Goal: Task Accomplishment & Management: Manage account settings

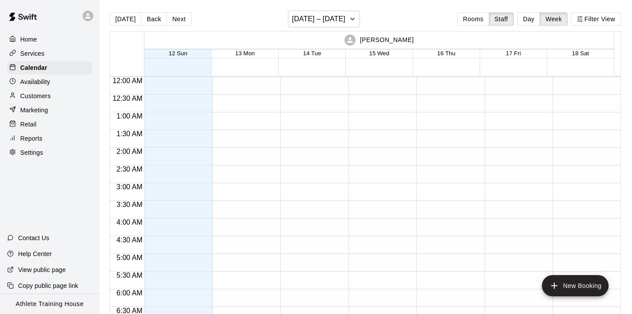
scroll to position [492, 0]
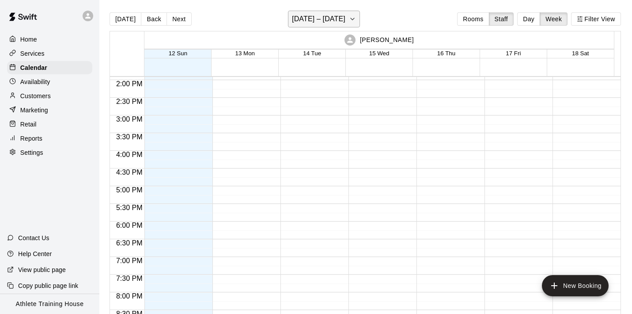
click at [330, 21] on h6 "[DATE] – [DATE]" at bounding box center [318, 19] width 53 height 12
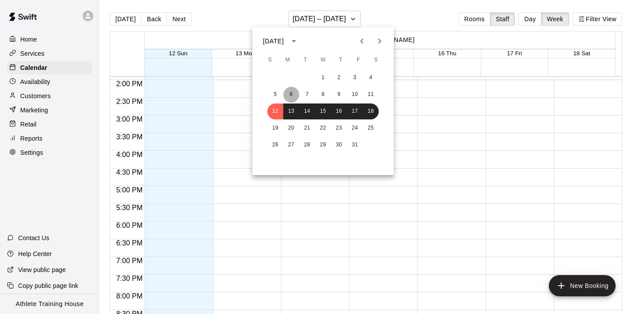
click at [291, 94] on button "6" at bounding box center [291, 95] width 16 height 16
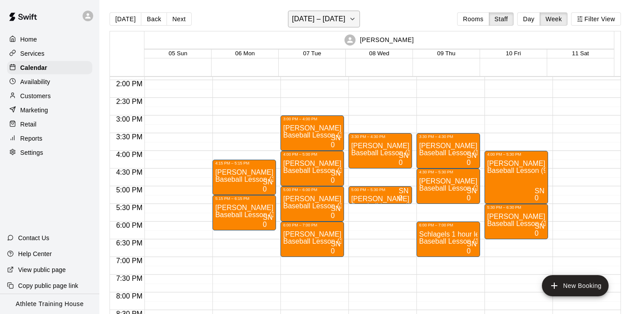
click at [306, 16] on h6 "[DATE] – [DATE]" at bounding box center [318, 19] width 53 height 12
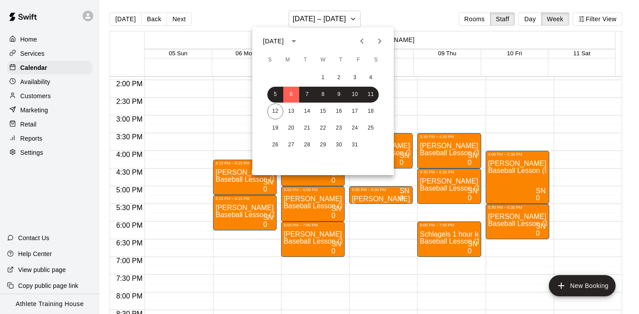
click at [362, 42] on icon "Previous month" at bounding box center [362, 41] width 11 height 11
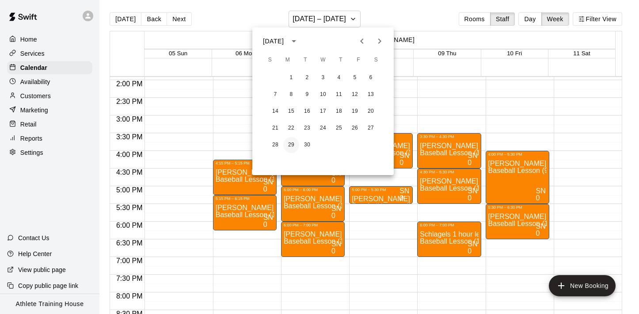
click at [292, 146] on button "29" at bounding box center [291, 145] width 16 height 16
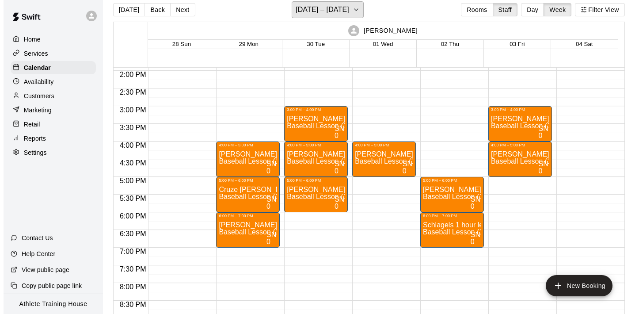
scroll to position [14, 0]
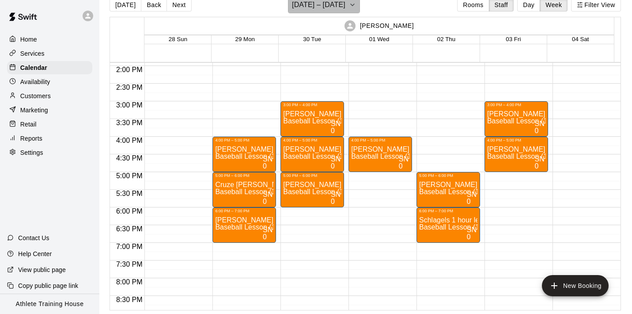
click at [346, 7] on h6 "[DATE] – [DATE]" at bounding box center [318, 5] width 53 height 12
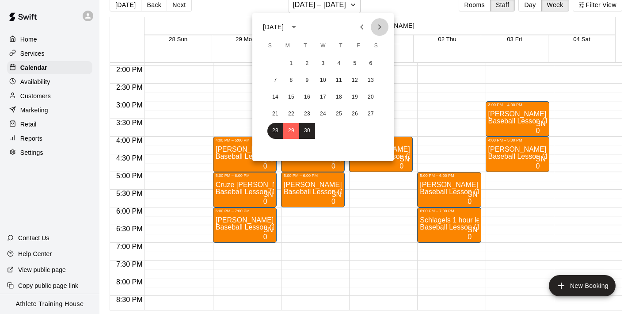
click at [381, 27] on icon "Next month" at bounding box center [379, 27] width 11 height 11
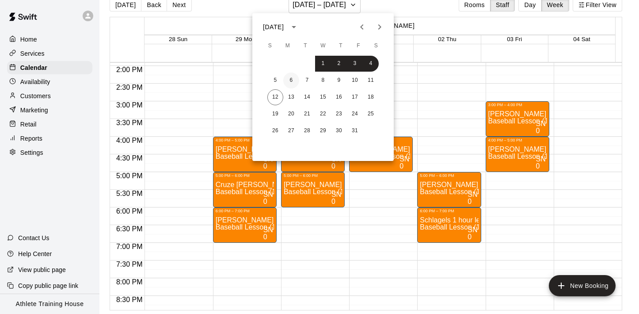
click at [293, 79] on button "6" at bounding box center [291, 80] width 16 height 16
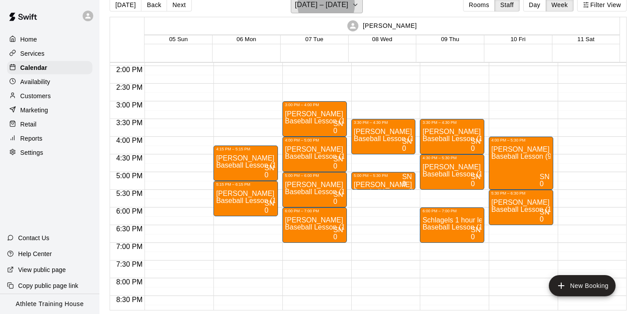
scroll to position [11, 0]
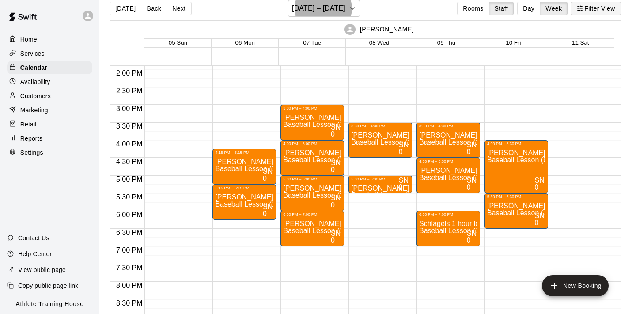
click at [589, 6] on button "Filter View" at bounding box center [596, 8] width 50 height 13
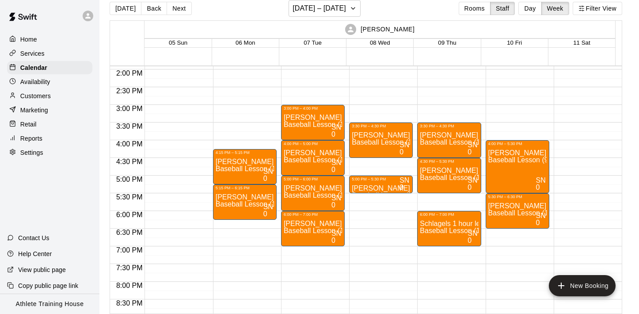
scroll to position [124, 0]
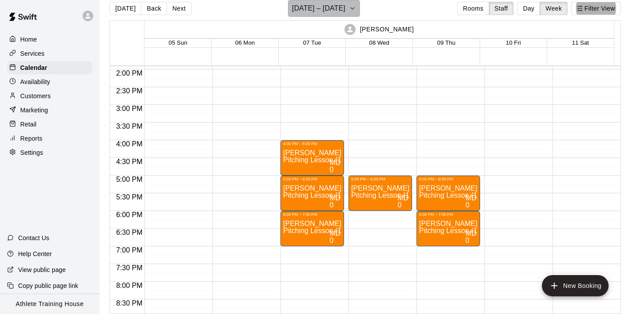
click at [353, 7] on icon "button" at bounding box center [352, 8] width 7 height 11
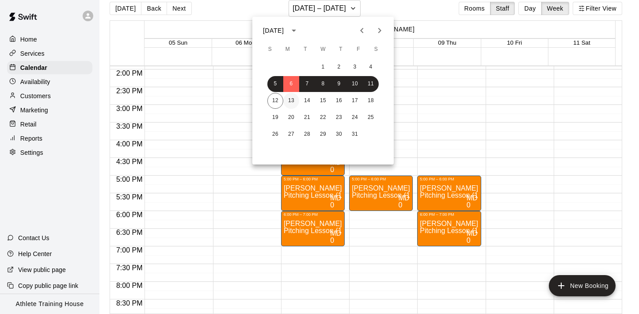
click at [292, 99] on button "13" at bounding box center [291, 101] width 16 height 16
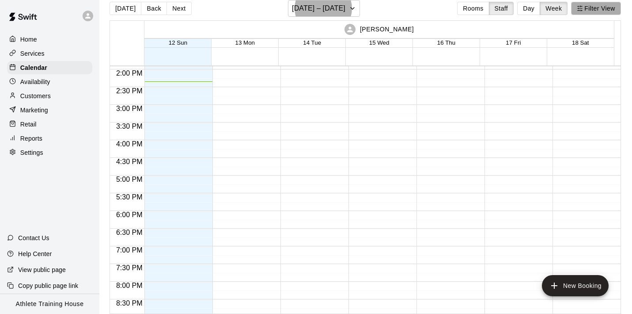
click at [583, 7] on icon "button" at bounding box center [580, 8] width 6 height 6
